Goal: Task Accomplishment & Management: Manage account settings

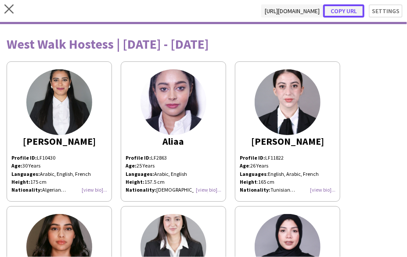
click at [335, 12] on button "Copy url" at bounding box center [343, 10] width 41 height 13
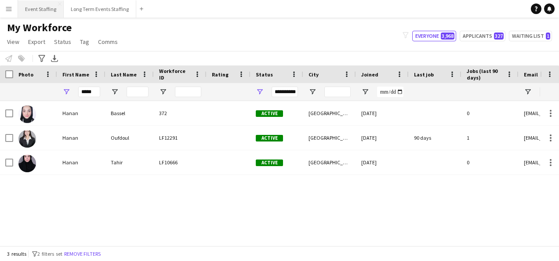
click at [37, 11] on button "Event Staffing Close" at bounding box center [41, 8] width 46 height 17
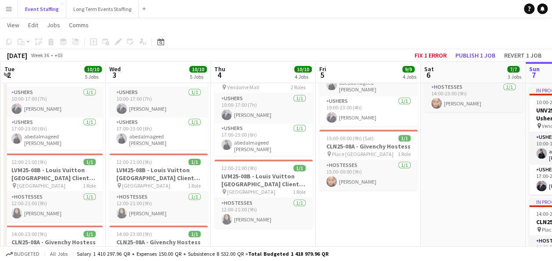
scroll to position [283, 0]
click at [253, 173] on h3 "LVM25-08B - Louis Vuitton [GEOGRAPHIC_DATA] Client Advisor" at bounding box center [263, 180] width 98 height 16
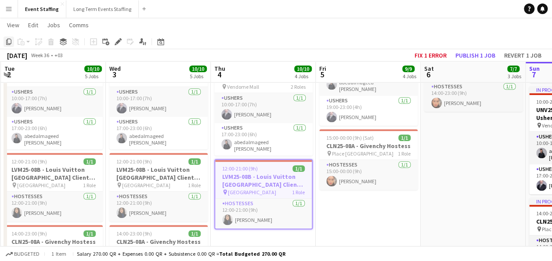
click at [4, 42] on div "Copy" at bounding box center [9, 41] width 11 height 11
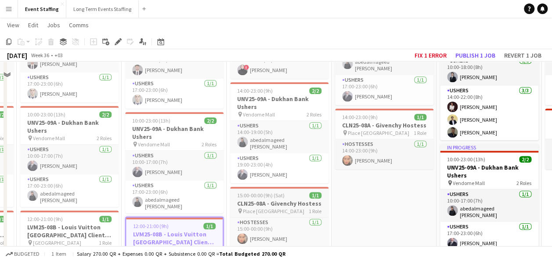
scroll to position [261, 0]
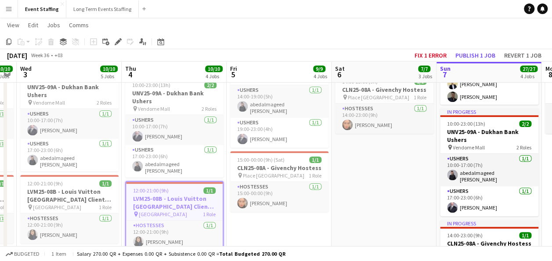
click at [374, 161] on app-date-cell "10:00-23:00 (13h) 4/4 ASE25-08A - MOQ Back to School Campaign pin Mall of Qatar…" at bounding box center [384, 121] width 105 height 569
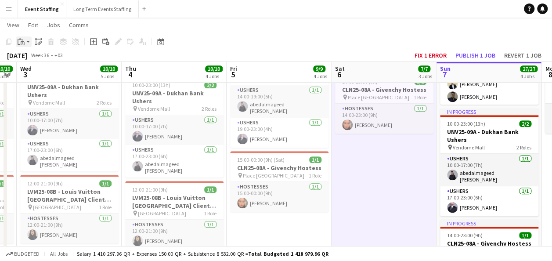
click at [24, 41] on icon at bounding box center [23, 43] width 4 height 4
click at [33, 69] on link "Paste with crew Ctrl+Shift+V" at bounding box center [64, 73] width 83 height 8
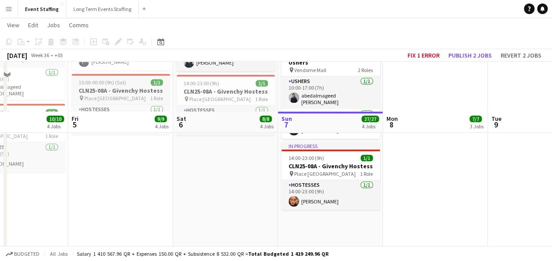
scroll to position [391, 0]
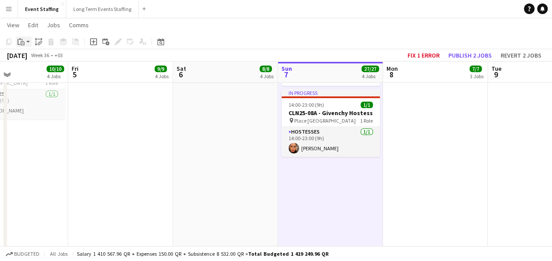
click at [20, 42] on icon "Paste" at bounding box center [21, 41] width 7 height 7
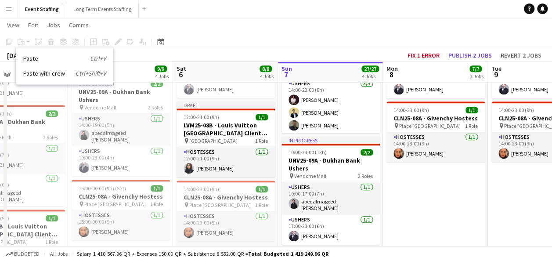
scroll to position [232, 0]
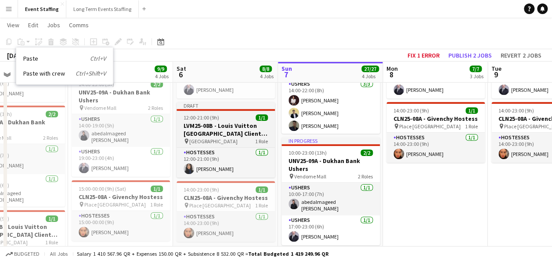
click at [217, 123] on h3 "LVM25-08B - Louis Vuitton [GEOGRAPHIC_DATA] Client Advisor" at bounding box center [226, 130] width 98 height 16
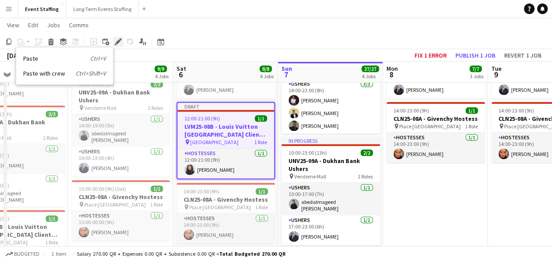
click at [120, 40] on icon at bounding box center [118, 42] width 5 height 5
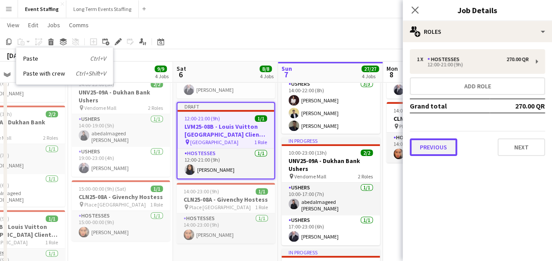
click at [407, 151] on button "Previous" at bounding box center [433, 147] width 47 height 18
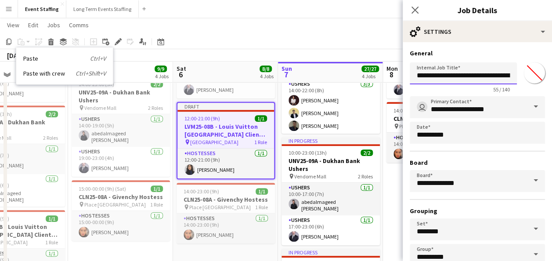
click at [407, 75] on input "**********" at bounding box center [463, 73] width 107 height 22
type input "**********"
click at [407, 48] on div "**********" at bounding box center [477, 178] width 149 height 273
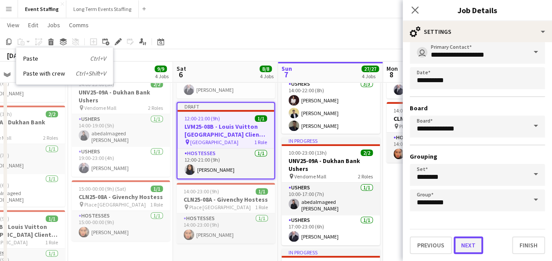
click at [407, 239] on button "Next" at bounding box center [468, 245] width 29 height 18
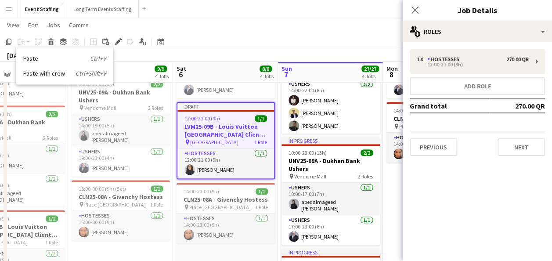
type input "**********"
click at [407, 152] on button "Next" at bounding box center [521, 147] width 47 height 18
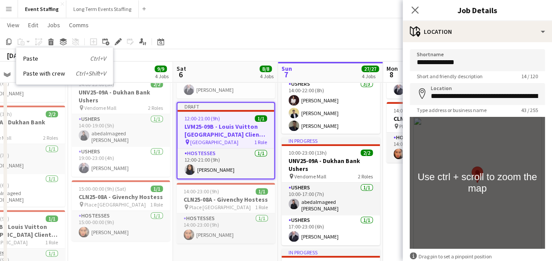
scroll to position [49, 0]
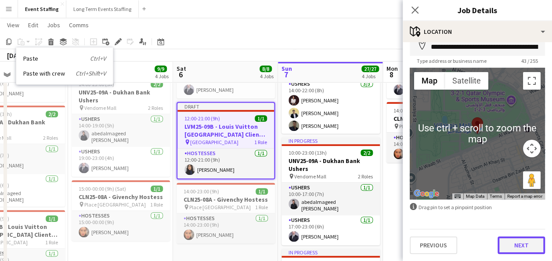
click at [407, 243] on button "Next" at bounding box center [521, 245] width 47 height 18
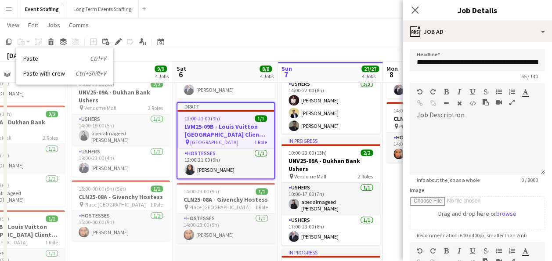
scroll to position [0, 0]
click at [330, 43] on app-toolbar "Copy Paste Paste Ctrl+V Paste with crew Ctrl+Shift+V Paste linked Job [GEOGRAPH…" at bounding box center [276, 41] width 552 height 15
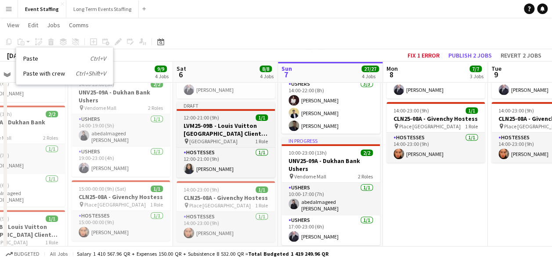
click at [243, 110] on app-job-card "Draft 12:00-21:00 (9h) 1/1 LVM25-09B - Louis Vuitton [GEOGRAPHIC_DATA] Client A…" at bounding box center [226, 140] width 98 height 76
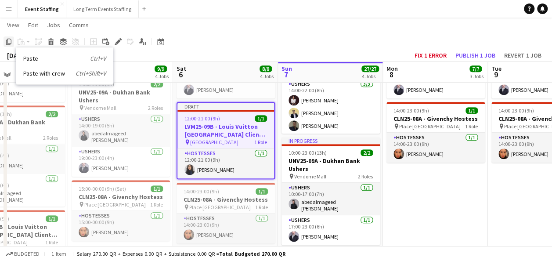
click at [11, 40] on icon "Copy" at bounding box center [8, 41] width 7 height 7
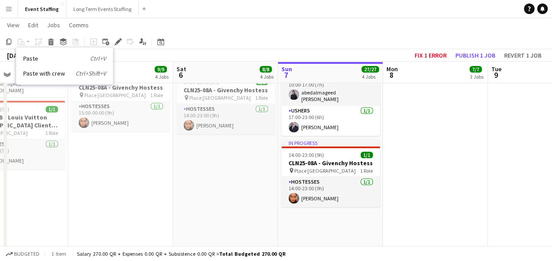
scroll to position [342, 0]
click at [308, 234] on app-date-cell "07:00-11:00 (4h) 20/20 AND25-09A - [GEOGRAPHIC_DATA] Event pin [PERSON_NAME], L…" at bounding box center [330, 41] width 105 height 569
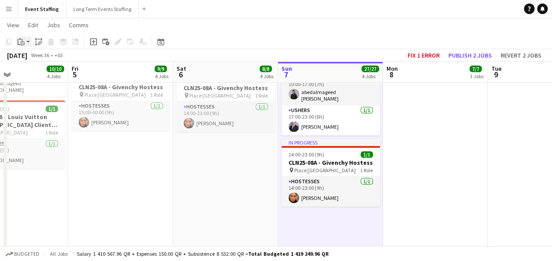
click at [19, 39] on icon at bounding box center [20, 38] width 2 height 1
click at [36, 74] on link "Paste with crew Ctrl+Shift+V" at bounding box center [64, 73] width 83 height 8
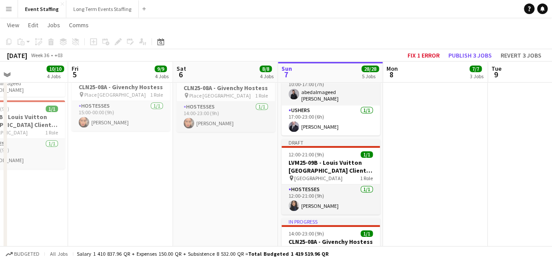
click at [395, 163] on app-date-cell "10:00-22:00 (12h) 4/4 ASE25-08A - MOQ Back to School Campaign pin Mall of Qatar…" at bounding box center [435, 41] width 105 height 569
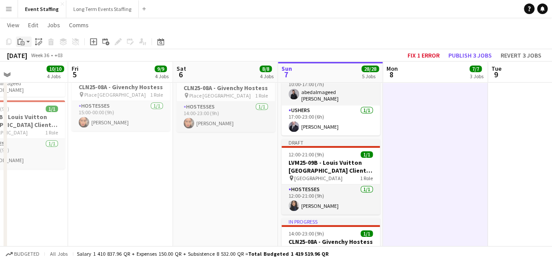
click at [21, 45] on icon at bounding box center [23, 43] width 4 height 4
click at [37, 71] on link "Paste with crew Ctrl+Shift+V" at bounding box center [64, 73] width 83 height 8
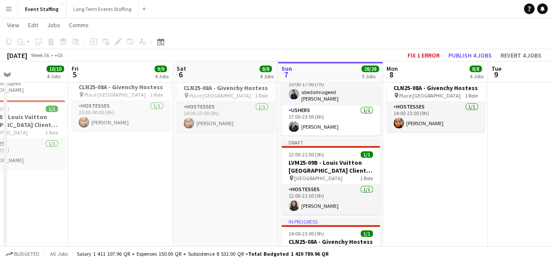
click at [407, 192] on app-date-cell "10:00-22:00 (12h) 4/4 ASE25-08A - MOQ Back to School Campaign pin Mall of Qatar…" at bounding box center [540, 41] width 105 height 569
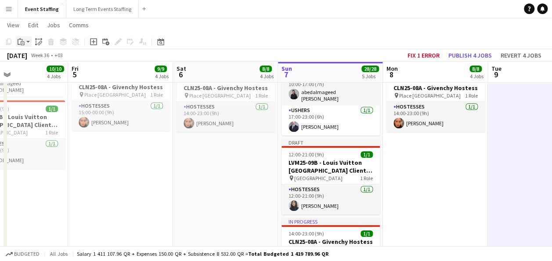
click at [24, 42] on icon at bounding box center [23, 43] width 4 height 4
click at [49, 71] on link "Paste with crew Ctrl+Shift+V" at bounding box center [64, 73] width 83 height 8
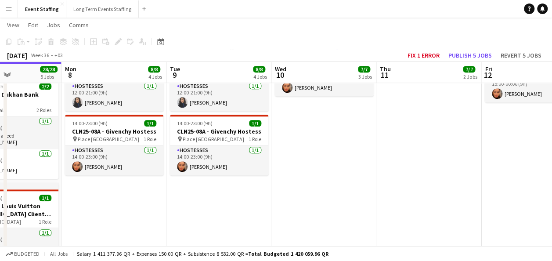
scroll to position [299, 0]
click at [293, 125] on app-date-cell "10:00-22:00 (12h) 4/4 ASE25-08A - MOQ Back to School Campaign pin Mall of Qatar…" at bounding box center [324, 84] width 105 height 569
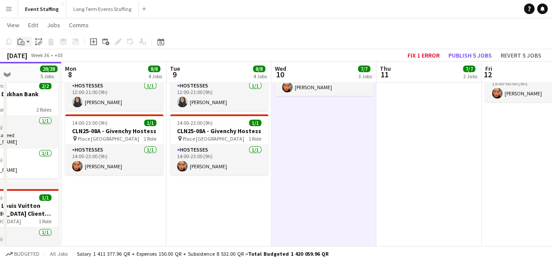
click at [21, 41] on icon "Paste" at bounding box center [21, 41] width 7 height 7
click at [33, 76] on link "Paste with crew Ctrl+Shift+V" at bounding box center [64, 73] width 83 height 8
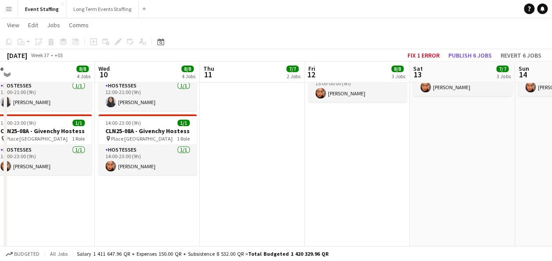
scroll to position [0, 326]
click at [407, 160] on app-date-cell "10:00-23:00 (13h) 4/4 ASE25-08A - MOQ Back to School Campaign pin Mall of Qatar…" at bounding box center [461, 84] width 105 height 569
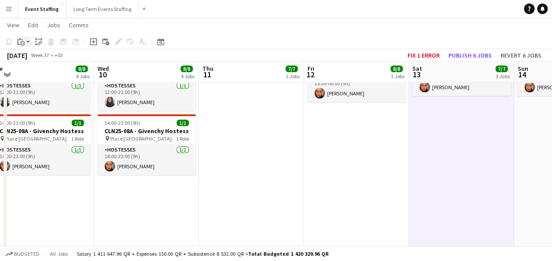
click at [27, 40] on app-action-btn "Paste" at bounding box center [24, 41] width 16 height 11
click at [51, 70] on link "Paste with crew Ctrl+Shift+V" at bounding box center [64, 73] width 83 height 8
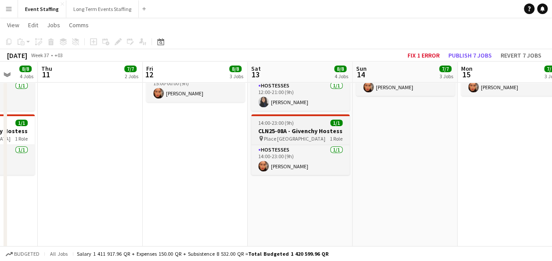
scroll to position [0, 278]
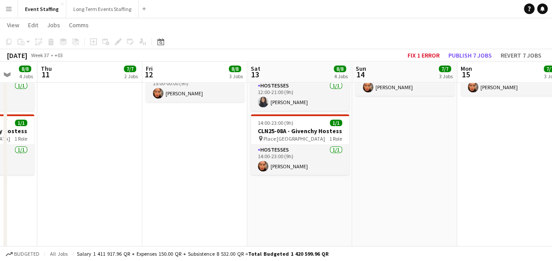
click at [404, 156] on app-date-cell "10:00-22:00 (12h) 4/4 ASE25-08A - MOQ Back to School Campaign pin Mall of Qatar…" at bounding box center [404, 84] width 105 height 569
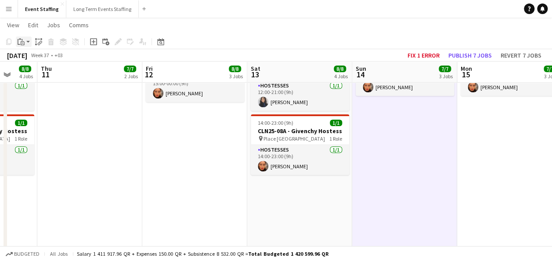
click at [24, 43] on icon at bounding box center [23, 43] width 4 height 4
click at [40, 72] on link "Paste with crew Ctrl+Shift+V" at bounding box center [64, 73] width 83 height 8
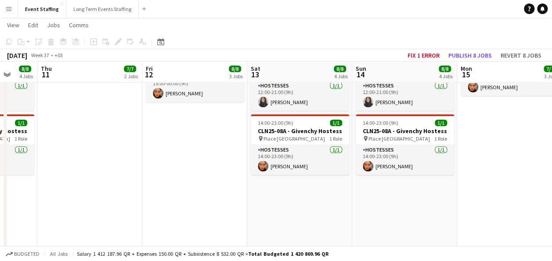
click at [407, 165] on app-date-cell "10:00-22:00 (12h) 4/4 ASE25-08A - MOQ Back to School Campaign pin Mall of Qatar…" at bounding box center [509, 84] width 105 height 569
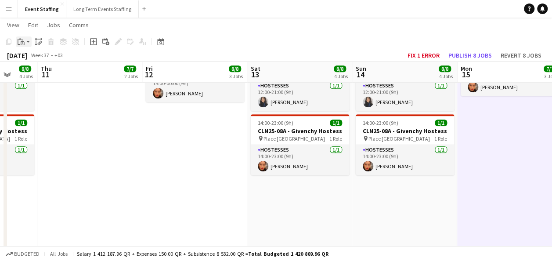
click at [22, 43] on icon "Paste" at bounding box center [21, 41] width 7 height 7
click at [39, 70] on link "Paste with crew Ctrl+Shift+V" at bounding box center [64, 73] width 83 height 8
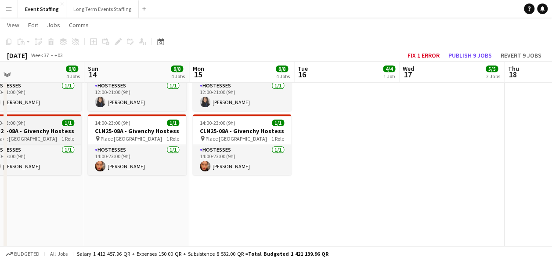
scroll to position [0, 344]
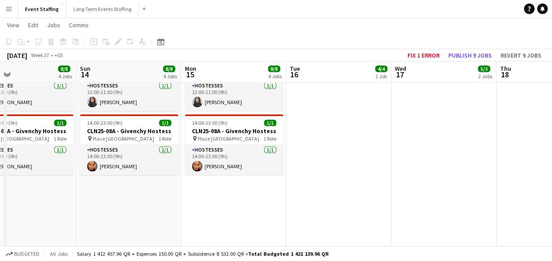
click at [371, 140] on app-date-cell "10:00-22:00 (12h) 4/4 ASE25-08A - MOQ Back to School Campaign pin Mall of Qatar…" at bounding box center [338, 84] width 105 height 569
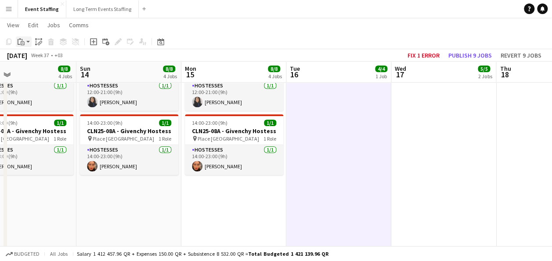
click at [25, 40] on div "Paste" at bounding box center [21, 41] width 11 height 11
click at [47, 71] on link "Paste with crew Ctrl+Shift+V" at bounding box center [64, 73] width 83 height 8
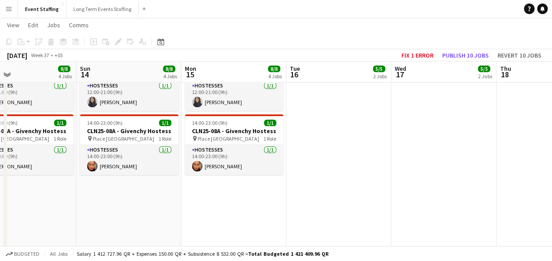
click at [407, 138] on app-date-cell "10:00-22:00 (12h) 4/4 ASE25-08A - MOQ Back to School Campaign pin Mall of Qatar…" at bounding box center [443, 84] width 105 height 569
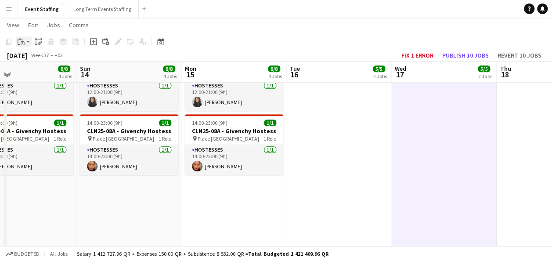
click at [26, 43] on app-action-btn "Paste" at bounding box center [24, 41] width 16 height 11
click at [45, 72] on link "Paste with crew Ctrl+Shift+V" at bounding box center [64, 73] width 83 height 8
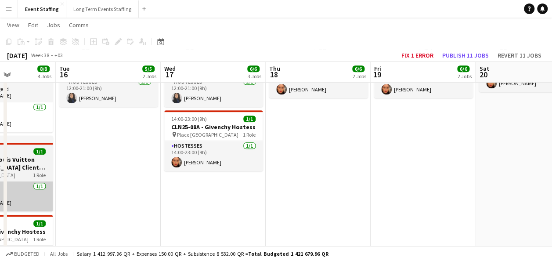
scroll to position [0, 365]
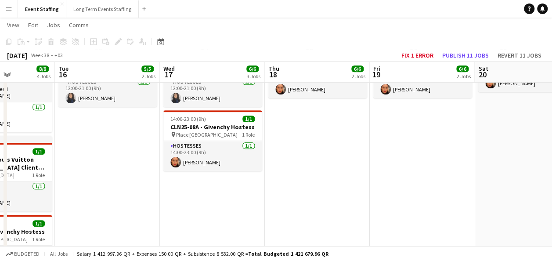
click at [312, 185] on app-date-cell "10:00-00:00 (14h) (Fri) 5/5 ASE25-08A - MOQ Back to School Campaign pin Mall of…" at bounding box center [317, 184] width 105 height 569
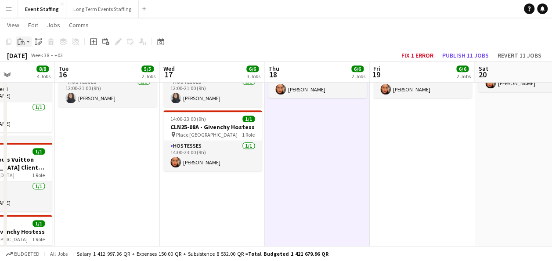
click at [19, 46] on div "Paste" at bounding box center [21, 41] width 11 height 11
click at [31, 74] on link "Paste with crew Ctrl+Shift+V" at bounding box center [64, 73] width 83 height 8
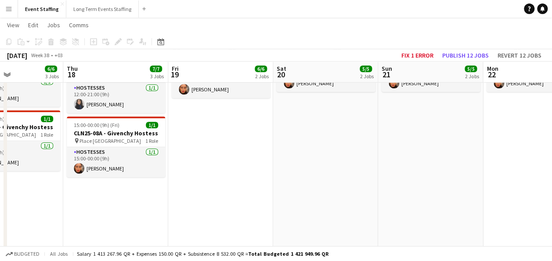
scroll to position [0, 358]
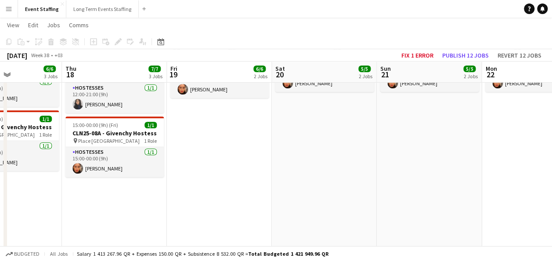
click at [318, 157] on app-date-cell "10:00-23:00 (13h) 4/4 ASE25-08A - MOQ Back to School Campaign pin Mall of Qatar…" at bounding box center [324, 184] width 105 height 569
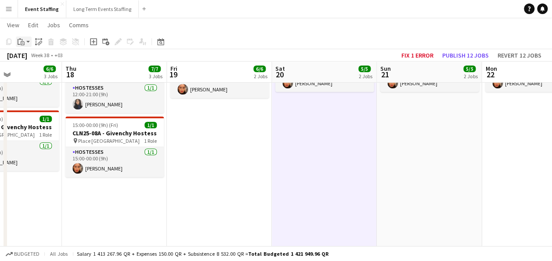
click at [25, 42] on div "Paste" at bounding box center [21, 41] width 11 height 11
click at [43, 77] on link "Paste with crew Ctrl+Shift+V" at bounding box center [64, 73] width 83 height 8
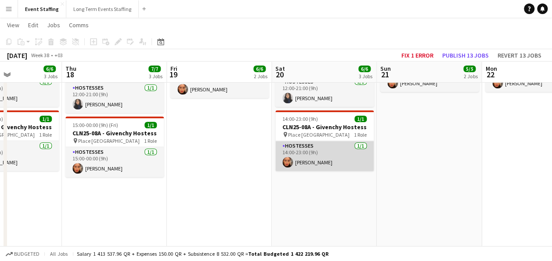
click at [370, 163] on app-card-role "Hostesses [DATE] 14:00-23:00 (9h) [PERSON_NAME]" at bounding box center [324, 156] width 98 height 30
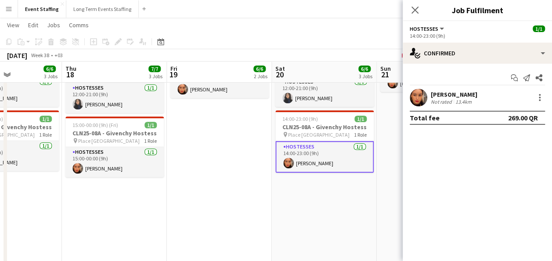
click at [388, 169] on app-date-cell "10:00-22:00 (12h) 4/4 ASE25-08A - MOQ Back to School Campaign pin Mall of Qatar…" at bounding box center [429, 184] width 105 height 569
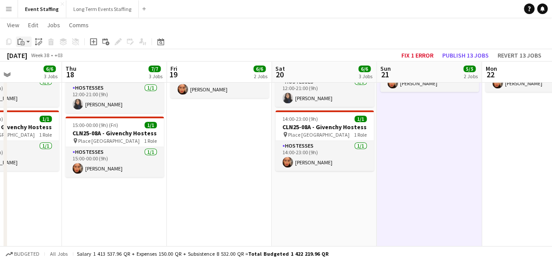
click at [27, 47] on app-action-btn "Paste" at bounding box center [24, 41] width 16 height 11
click at [44, 76] on link "Paste with crew Ctrl+Shift+V" at bounding box center [64, 73] width 83 height 8
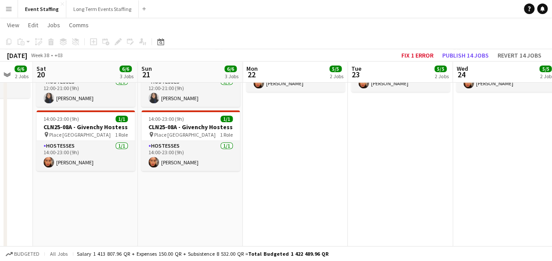
scroll to position [0, 389]
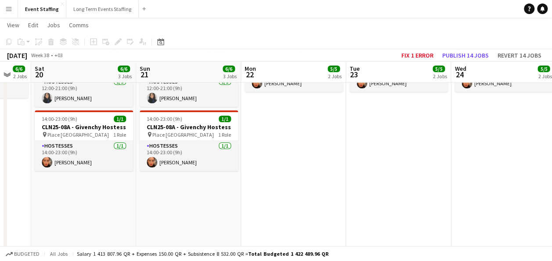
click at [272, 131] on app-date-cell "10:00-22:00 (12h) 4/4 ASE25-08A - MOQ Back to School Campaign pin Mall of Qatar…" at bounding box center [293, 184] width 105 height 569
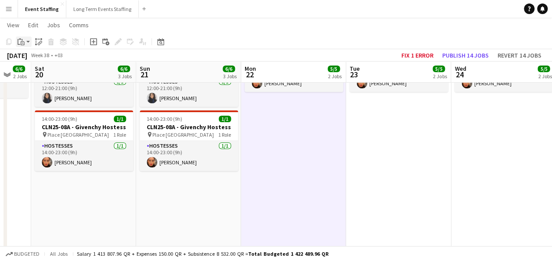
click at [18, 43] on icon "Paste" at bounding box center [21, 41] width 7 height 7
click at [66, 71] on link "Paste with crew Ctrl+Shift+V" at bounding box center [64, 73] width 83 height 8
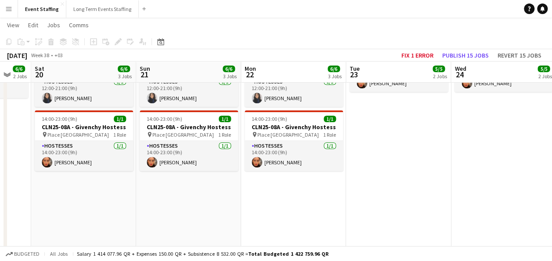
click at [401, 147] on app-date-cell "10:00-22:00 (12h) 4/4 ASE25-08A - MOQ Back to School Campaign pin Mall of Qatar…" at bounding box center [398, 184] width 105 height 569
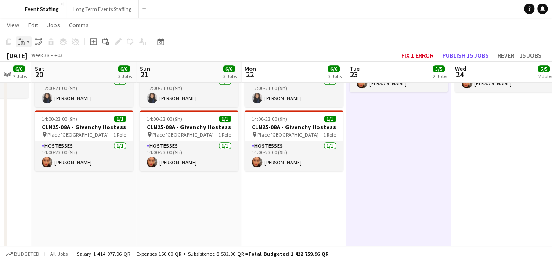
click at [25, 42] on div "Paste" at bounding box center [21, 41] width 11 height 11
click at [40, 70] on link "Paste with crew Ctrl+Shift+V" at bounding box center [64, 73] width 83 height 8
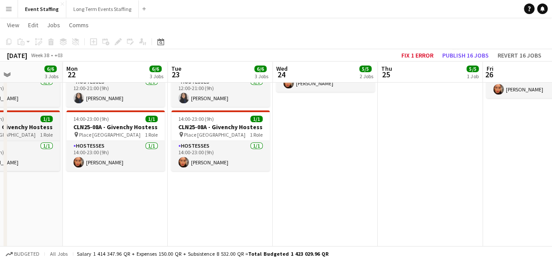
scroll to position [0, 360]
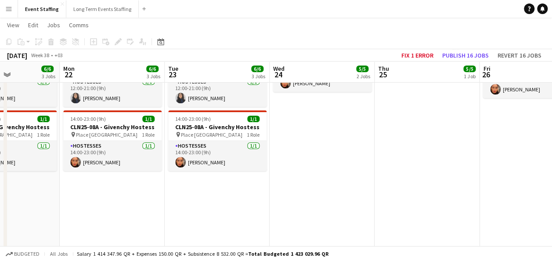
click at [289, 144] on app-date-cell "10:00-22:00 (12h) 4/4 ASE25-08A - MOQ Back to School Campaign pin Mall of Qatar…" at bounding box center [322, 184] width 105 height 569
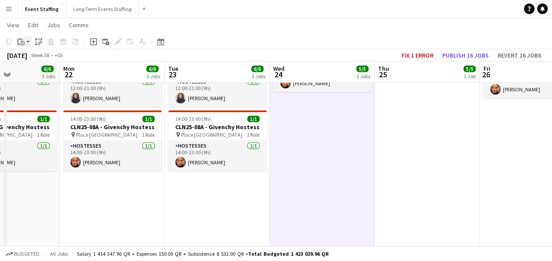
click at [18, 42] on icon at bounding box center [19, 42] width 3 height 6
click at [41, 71] on link "Paste with crew Ctrl+Shift+V" at bounding box center [64, 73] width 83 height 8
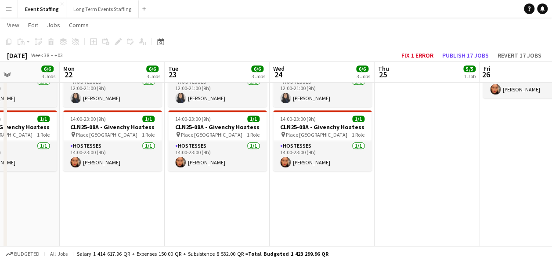
click at [396, 144] on app-date-cell "10:00-00:00 (14h) (Fri) 5/5 ASE25-08A - MOQ Back to School Campaign pin Mall of…" at bounding box center [427, 184] width 105 height 569
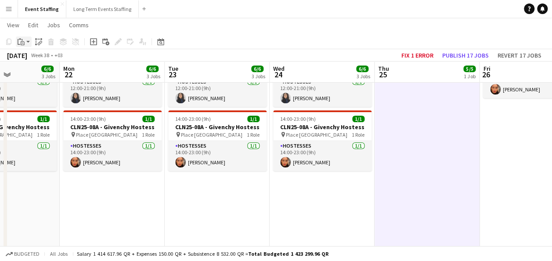
click at [22, 43] on icon "Paste" at bounding box center [21, 41] width 7 height 7
click at [40, 72] on link "Paste with crew Ctrl+Shift+V" at bounding box center [64, 73] width 83 height 8
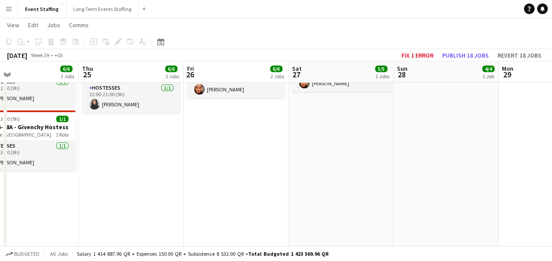
scroll to position [0, 237]
click at [196, 147] on app-date-cell "10:00-00:00 (14h) (Sat) 5/5 ASE25-08A - MOQ Back to School Campaign pin Mall of…" at bounding box center [235, 184] width 105 height 569
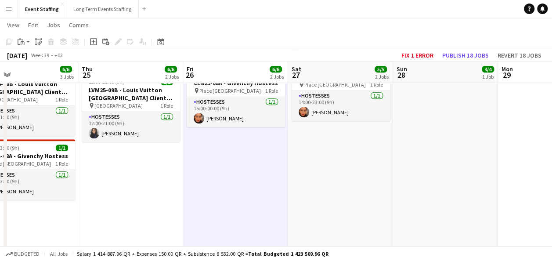
scroll to position [170, 0]
click at [330, 171] on app-date-cell "10:00-23:00 (13h) 4/4 ASE25-08A - MOQ Back to School Campaign pin Mall of Qatar…" at bounding box center [340, 213] width 105 height 569
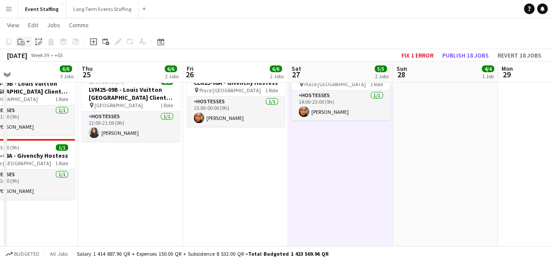
click at [22, 40] on icon "Paste" at bounding box center [21, 41] width 7 height 7
click at [39, 72] on link "Paste with crew Ctrl+Shift+V" at bounding box center [64, 73] width 83 height 8
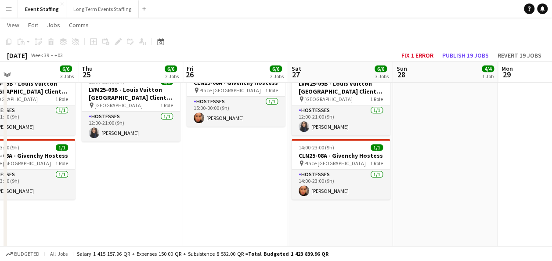
click at [407, 171] on app-date-cell "10:00-22:00 (12h) 4/4 ASE25-08A - MOQ Back to School Campaign pin Mall of Qatar…" at bounding box center [445, 213] width 105 height 569
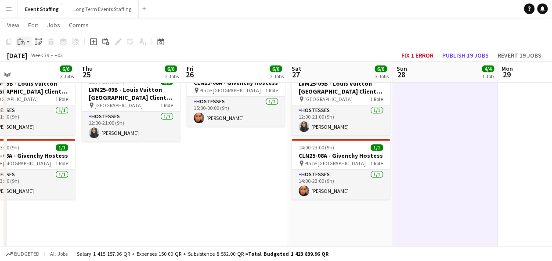
click at [23, 42] on icon "Paste" at bounding box center [21, 41] width 7 height 7
click at [40, 75] on link "Paste with crew Ctrl+Shift+V" at bounding box center [64, 73] width 83 height 8
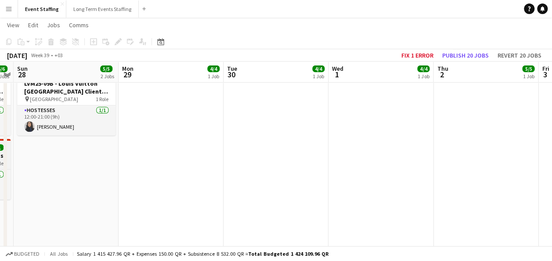
scroll to position [0, 227]
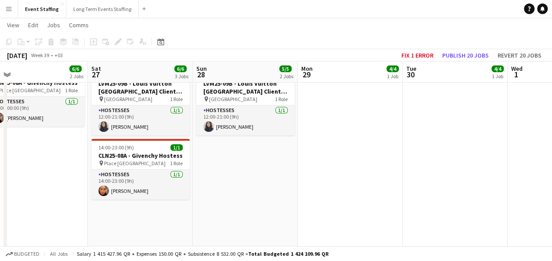
click at [339, 140] on app-date-cell "10:00-22:00 (12h) 4/4 ASE25-08A - MOQ Back to School Campaign pin Mall of Qatar…" at bounding box center [350, 213] width 105 height 569
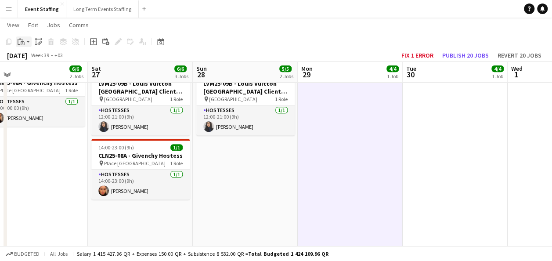
click at [22, 44] on icon "Paste" at bounding box center [21, 41] width 7 height 7
click at [52, 70] on link "Paste with crew Ctrl+Shift+V" at bounding box center [64, 73] width 83 height 8
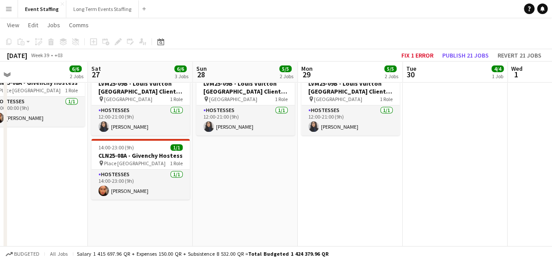
click at [407, 131] on app-date-cell "10:00-22:00 (12h) 4/4 ASE25-08A - MOQ Back to School Campaign pin Mall of Qatar…" at bounding box center [455, 213] width 105 height 569
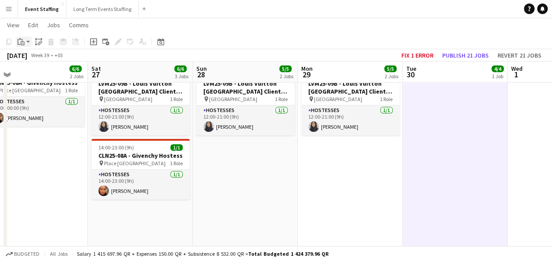
click at [23, 42] on icon "Paste" at bounding box center [21, 41] width 7 height 7
click at [37, 73] on link "Paste with crew Ctrl+Shift+V" at bounding box center [64, 73] width 83 height 8
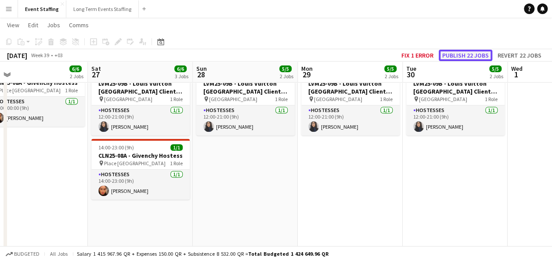
click at [407, 54] on button "Publish 22 jobs" at bounding box center [466, 55] width 54 height 11
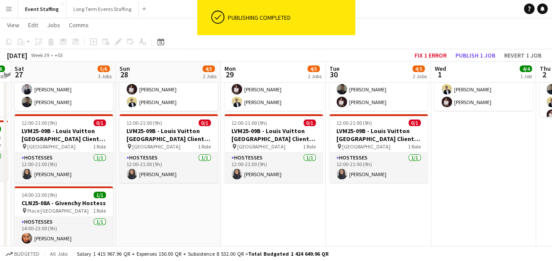
scroll to position [0, 409]
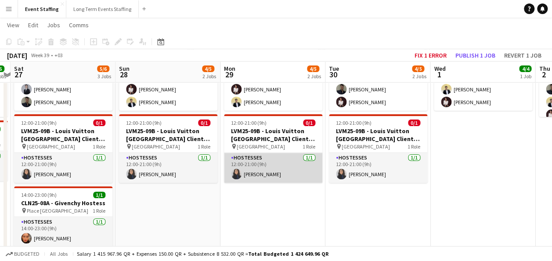
click at [280, 174] on app-card-role "Hostesses [DATE] 12:00-21:00 (9h) [PERSON_NAME]" at bounding box center [273, 168] width 98 height 30
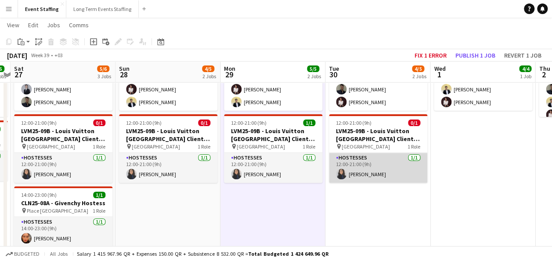
click at [367, 177] on app-card-role "Hostesses [DATE] 12:00-21:00 (9h) [PERSON_NAME]" at bounding box center [378, 168] width 98 height 30
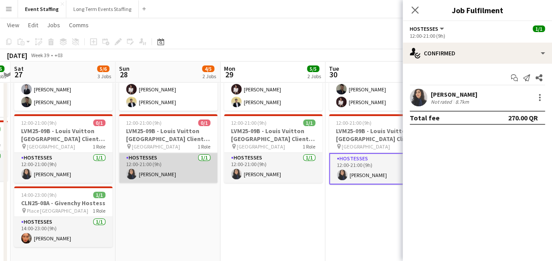
click at [191, 163] on app-card-role "Hostesses [DATE] 12:00-21:00 (9h) [PERSON_NAME]" at bounding box center [168, 168] width 98 height 30
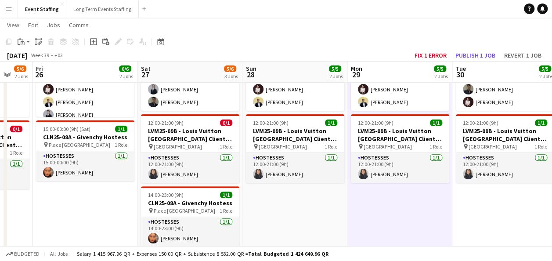
scroll to position [0, 177]
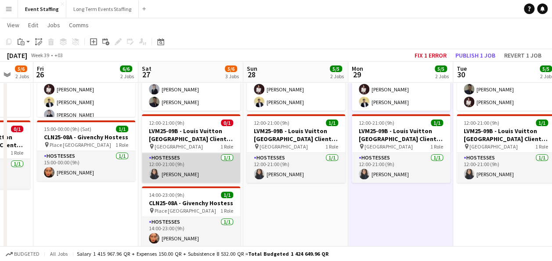
click at [219, 176] on app-card-role "Hostesses [DATE] 12:00-21:00 (9h) [PERSON_NAME]" at bounding box center [191, 168] width 98 height 30
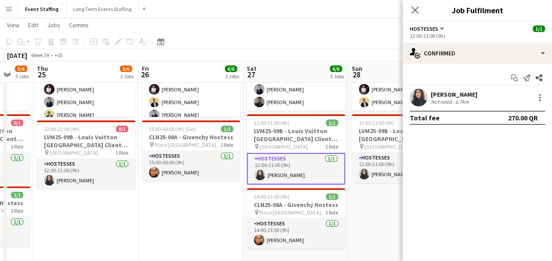
scroll to position [0, 179]
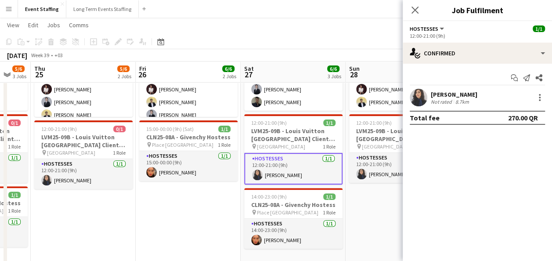
click at [116, 185] on app-card-role "Hostesses [DATE] 12:00-21:00 (9h) [PERSON_NAME]" at bounding box center [83, 174] width 98 height 30
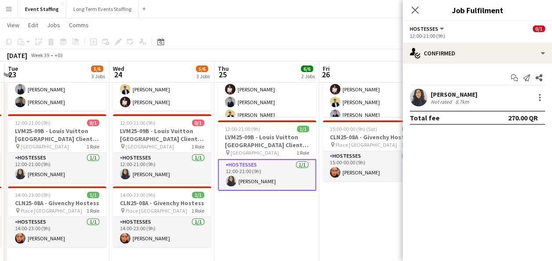
scroll to position [0, 257]
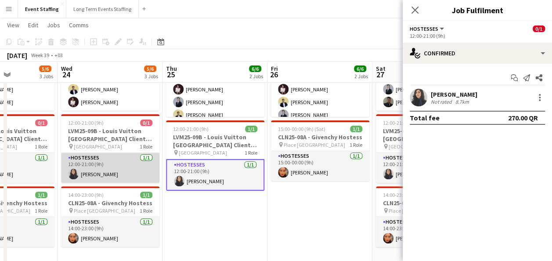
click at [108, 169] on app-card-role "Hostesses [DATE] 12:00-21:00 (9h) [PERSON_NAME]" at bounding box center [110, 168] width 98 height 30
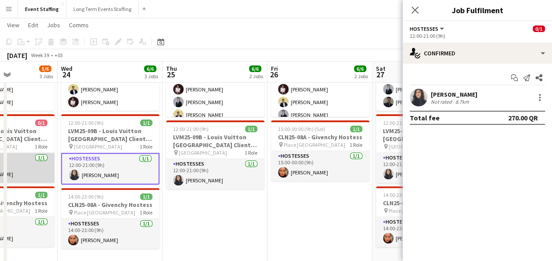
click at [40, 166] on app-card-role "Hostesses [DATE] 12:00-21:00 (9h) [PERSON_NAME]" at bounding box center [5, 168] width 98 height 30
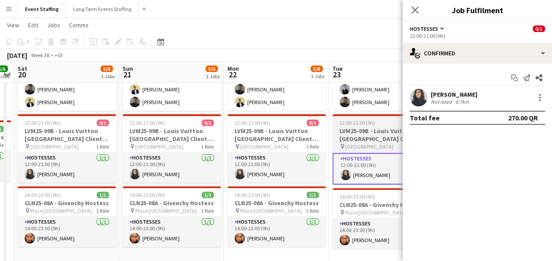
scroll to position [0, 193]
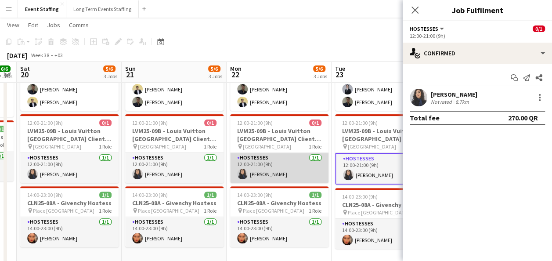
click at [252, 171] on app-card-role "Hostesses [DATE] 12:00-21:00 (9h) [PERSON_NAME]" at bounding box center [279, 168] width 98 height 30
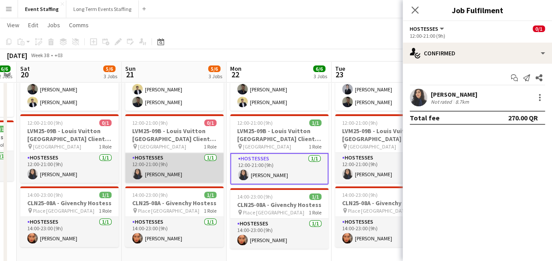
click at [179, 162] on app-card-role "Hostesses [DATE] 12:00-21:00 (9h) [PERSON_NAME]" at bounding box center [174, 168] width 98 height 30
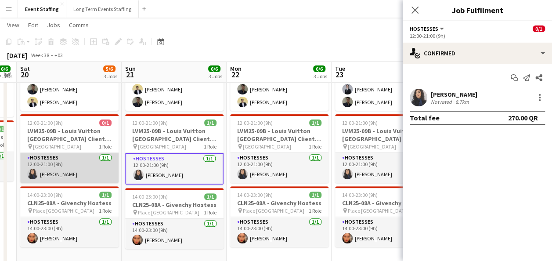
click at [77, 164] on app-card-role "Hostesses [DATE] 12:00-21:00 (9h) [PERSON_NAME]" at bounding box center [69, 168] width 98 height 30
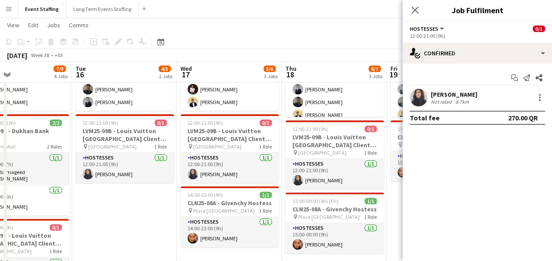
scroll to position [0, 257]
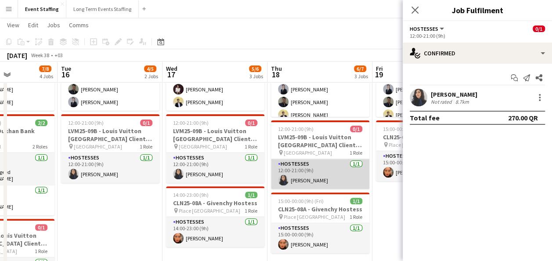
click at [292, 174] on app-card-role "Hostesses [DATE] 12:00-21:00 (9h) [PERSON_NAME]" at bounding box center [320, 174] width 98 height 30
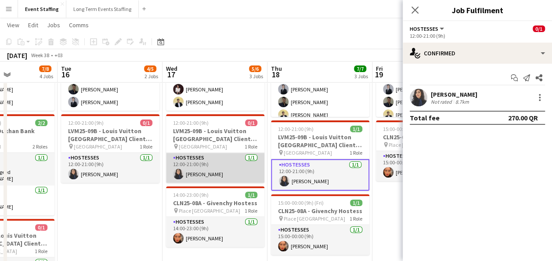
click at [228, 170] on app-card-role "Hostesses [DATE] 12:00-21:00 (9h) [PERSON_NAME]" at bounding box center [215, 168] width 98 height 30
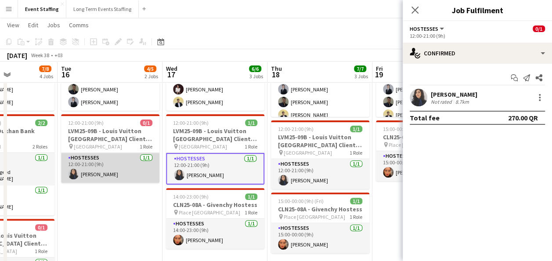
click at [125, 164] on app-card-role "Hostesses [DATE] 12:00-21:00 (9h) [PERSON_NAME]" at bounding box center [110, 168] width 98 height 30
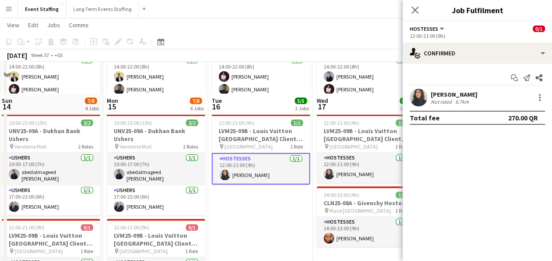
scroll to position [151, 0]
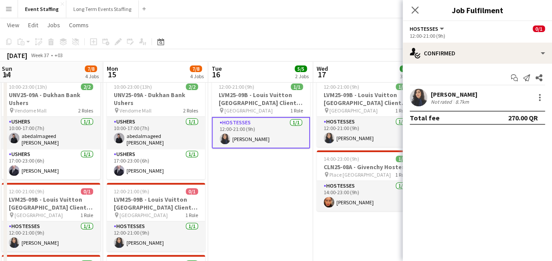
click at [153, 234] on app-card-role "Hostesses [DATE] 12:00-21:00 (9h) [PERSON_NAME]" at bounding box center [156, 236] width 98 height 30
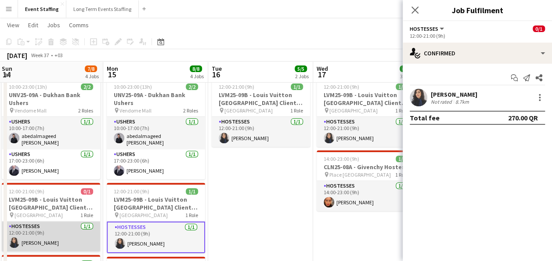
click at [49, 228] on app-card-role "Hostesses [DATE] 12:00-21:00 (9h) [PERSON_NAME]" at bounding box center [51, 236] width 98 height 30
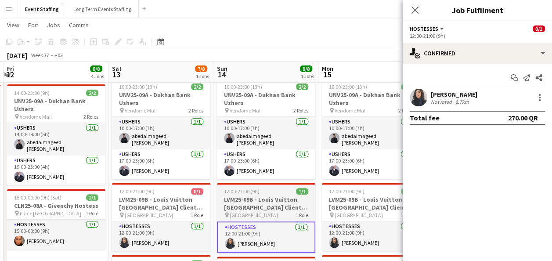
scroll to position [0, 227]
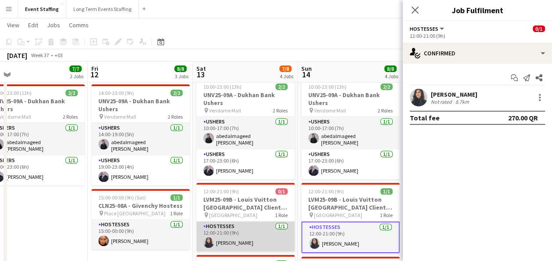
click at [217, 228] on app-card-role "Hostesses [DATE] 12:00-21:00 (9h) [PERSON_NAME]" at bounding box center [245, 236] width 98 height 30
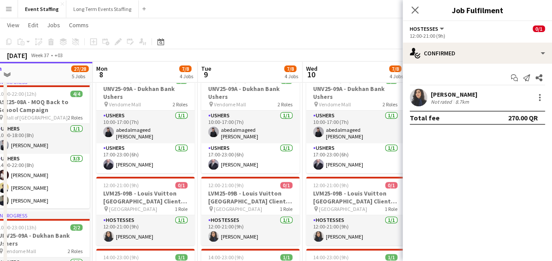
scroll to position [0, 255]
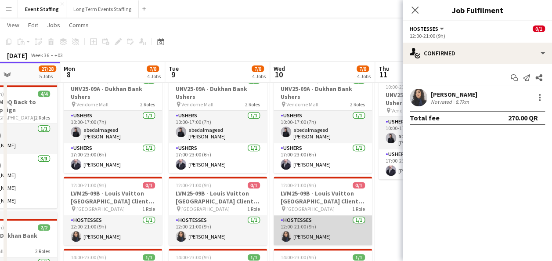
click at [313, 235] on app-card-role "Hostesses [DATE] 12:00-21:00 (9h) [PERSON_NAME]" at bounding box center [323, 230] width 98 height 30
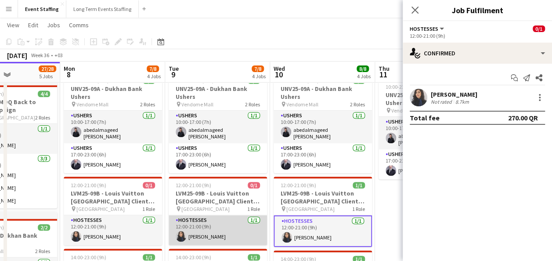
click at [246, 227] on app-card-role "Hostesses [DATE] 12:00-21:00 (9h) [PERSON_NAME]" at bounding box center [218, 230] width 98 height 30
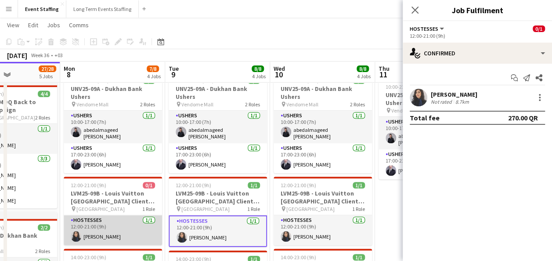
click at [105, 218] on app-card-role "Hostesses [DATE] 12:00-21:00 (9h) [PERSON_NAME]" at bounding box center [113, 230] width 98 height 30
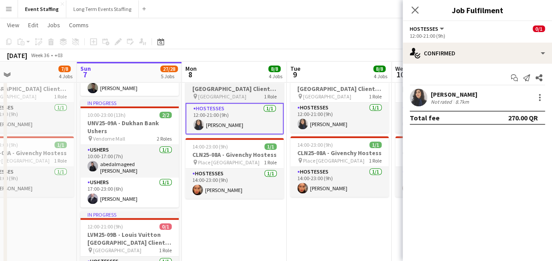
scroll to position [319, 0]
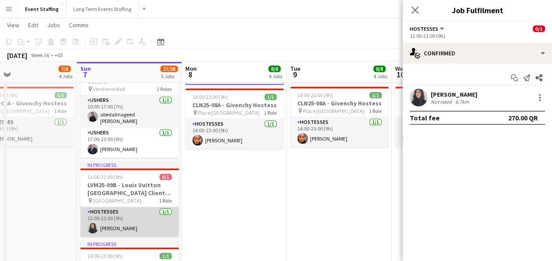
click at [127, 214] on app-card-role "Hostesses [DATE] 12:00-21:00 (9h) [PERSON_NAME]" at bounding box center [129, 222] width 98 height 30
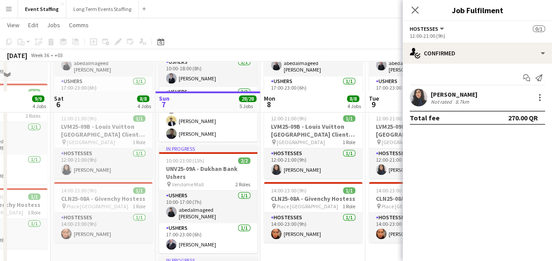
scroll to position [333, 0]
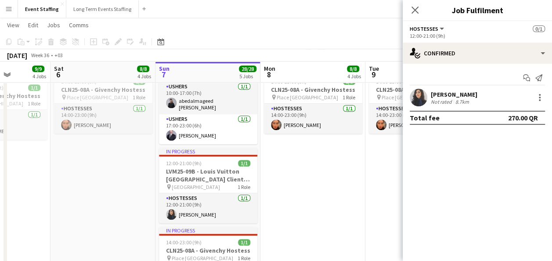
click at [113, 185] on app-date-cell "10:00-23:00 (13h) 4/4 ASE25-08A - MOQ Back to School Campaign pin Mall of Qatar…" at bounding box center [103, 42] width 105 height 554
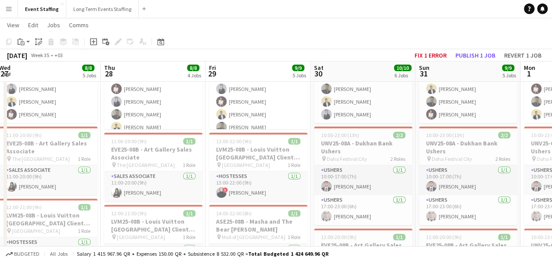
scroll to position [102, 0]
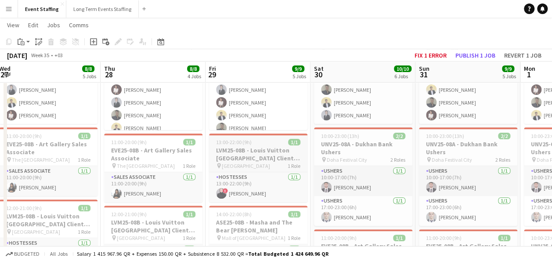
click at [261, 162] on h3 "LVM25-08B - Louis Vuitton [GEOGRAPHIC_DATA] Client Advisor" at bounding box center [258, 154] width 98 height 16
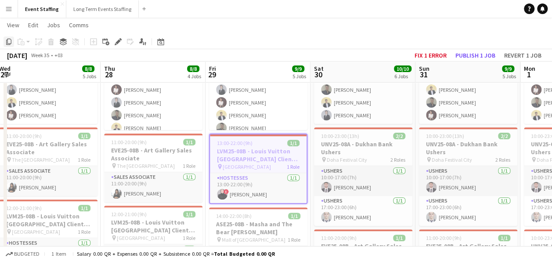
click at [10, 42] on icon "Copy" at bounding box center [8, 41] width 7 height 7
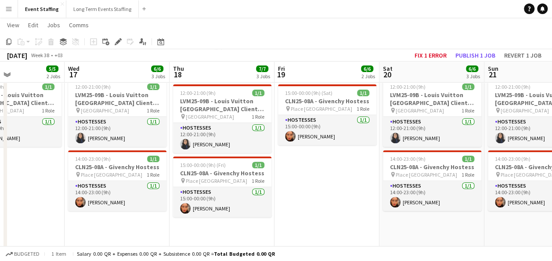
scroll to position [0, 251]
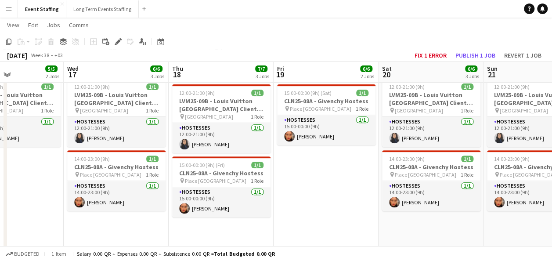
click at [322, 180] on app-date-cell "10:00-00:00 (14h) (Sat) 5/5 ASE25-08A - MOQ Back to School Campaign pin Mall of…" at bounding box center [326, 231] width 105 height 569
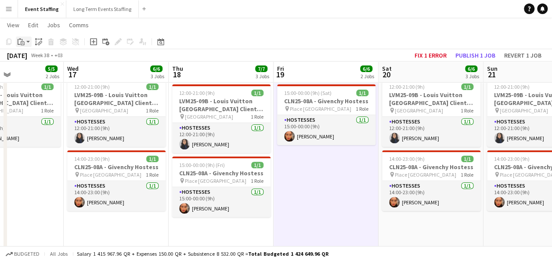
click at [23, 47] on div "Paste" at bounding box center [21, 41] width 11 height 11
click at [43, 75] on link "Paste with crew Ctrl+Shift+V" at bounding box center [64, 73] width 83 height 8
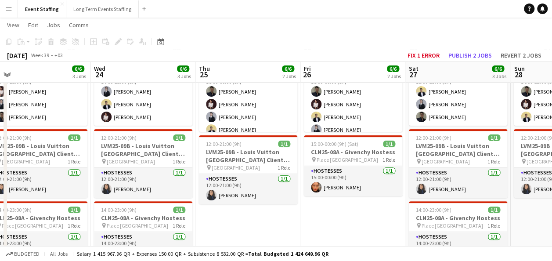
scroll to position [0, 330]
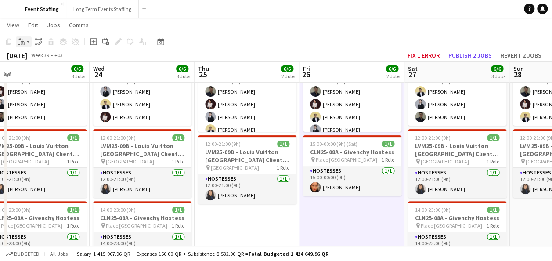
click at [22, 42] on icon "Paste" at bounding box center [21, 41] width 7 height 7
click at [34, 72] on link "Paste with crew Ctrl+Shift+V" at bounding box center [64, 73] width 83 height 8
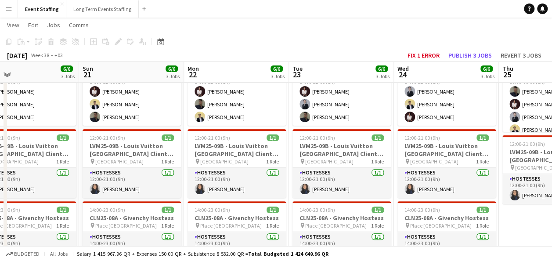
scroll to position [0, 235]
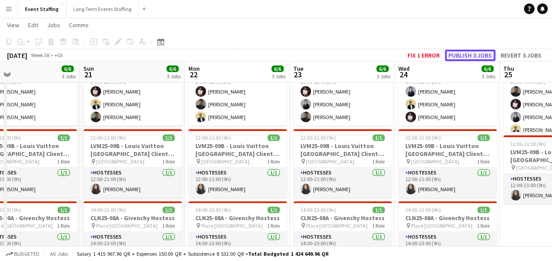
click at [407, 55] on button "Publish 3 jobs" at bounding box center [470, 55] width 51 height 11
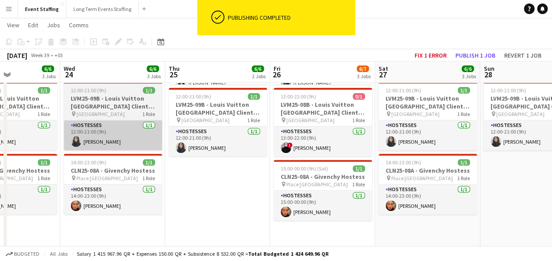
scroll to position [149, 0]
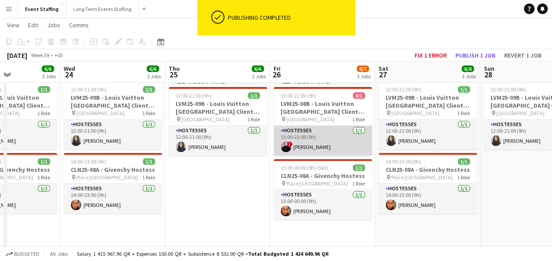
click at [334, 138] on app-card-role "Hostesses [DATE] 13:00-22:00 (9h) ! [PERSON_NAME]" at bounding box center [323, 141] width 98 height 30
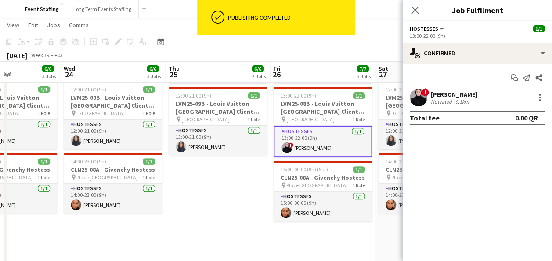
click at [241, 184] on app-date-cell "10:00-00:00 (14h) (Fri) 5/5 ASE25-08A - MOQ Back to School Campaign pin Mall of…" at bounding box center [217, 234] width 105 height 569
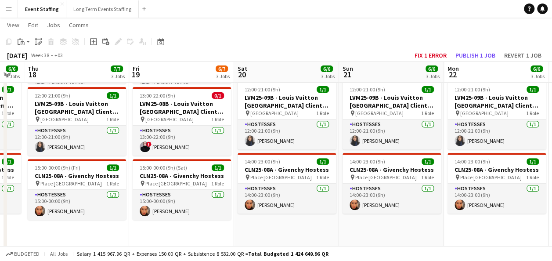
scroll to position [0, 183]
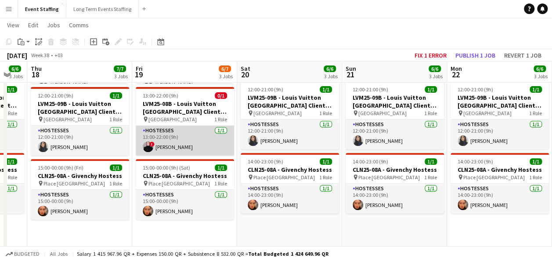
click at [173, 138] on app-card-role "Hostesses [DATE] 13:00-22:00 (9h) ! [PERSON_NAME]" at bounding box center [185, 141] width 98 height 30
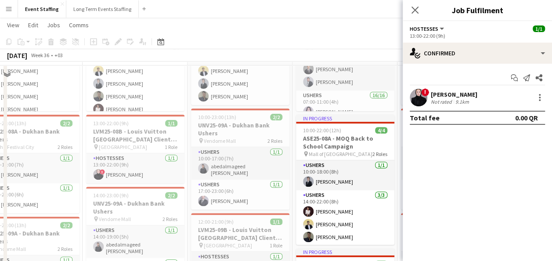
scroll to position [121, 0]
